Goal: Transaction & Acquisition: Purchase product/service

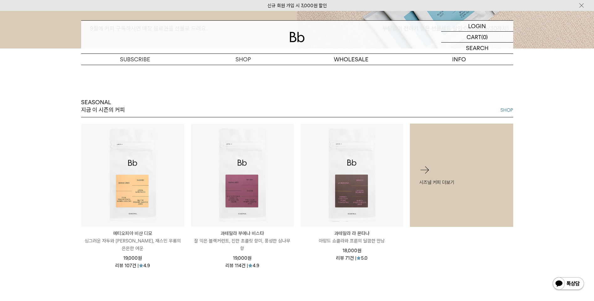
scroll to position [156, 0]
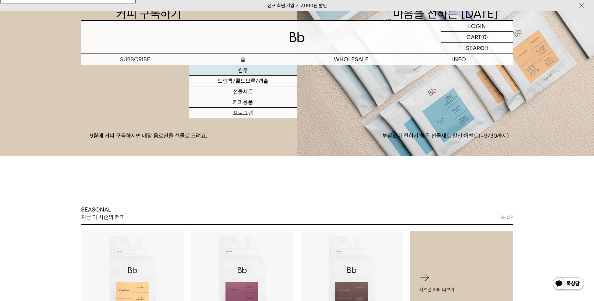
click at [250, 67] on link "원두" at bounding box center [243, 70] width 108 height 11
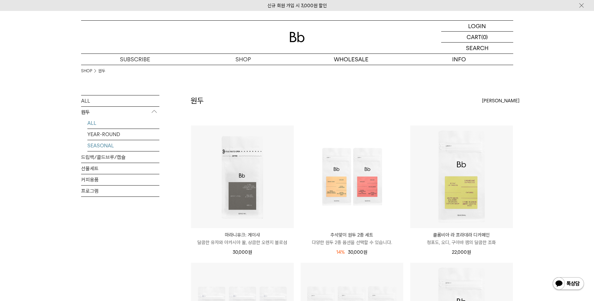
click at [127, 143] on link "SEASONAL" at bounding box center [123, 145] width 72 height 11
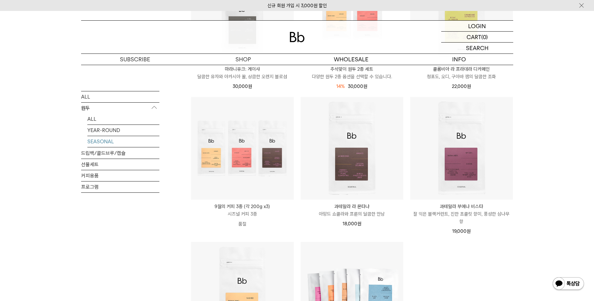
scroll to position [63, 0]
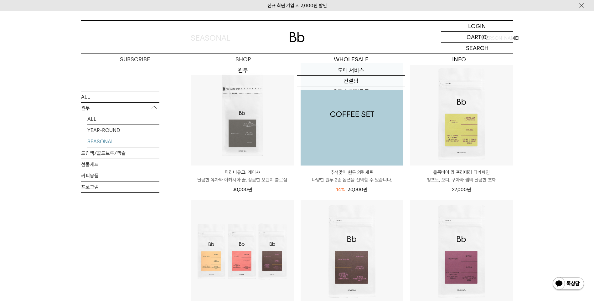
click at [361, 131] on img at bounding box center [352, 114] width 103 height 103
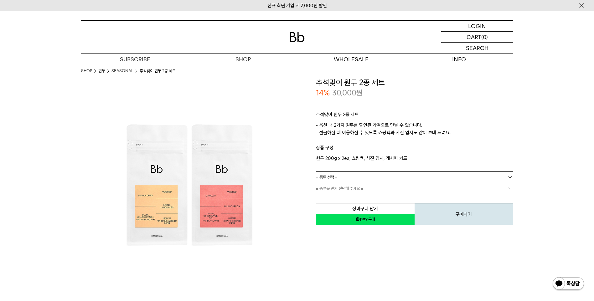
click at [413, 172] on link "= 종류 선택 =" at bounding box center [414, 177] width 197 height 11
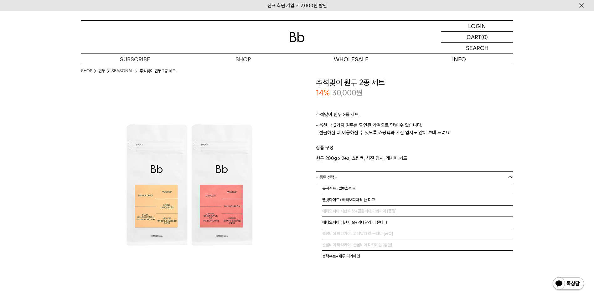
click at [477, 142] on p "- 옵션 내 2가지 원두를 할인된 가격으로 만날 수 있습니다. - 선물하실 때 이용하실 수 있도록 쇼핑백과 사진 엽서도 같이 보내 드려요." at bounding box center [414, 132] width 197 height 23
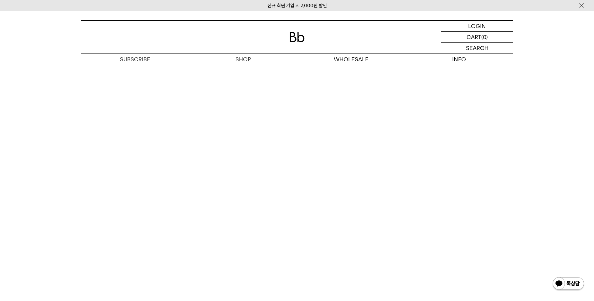
scroll to position [1503, 0]
